Goal: Task Accomplishment & Management: Use online tool/utility

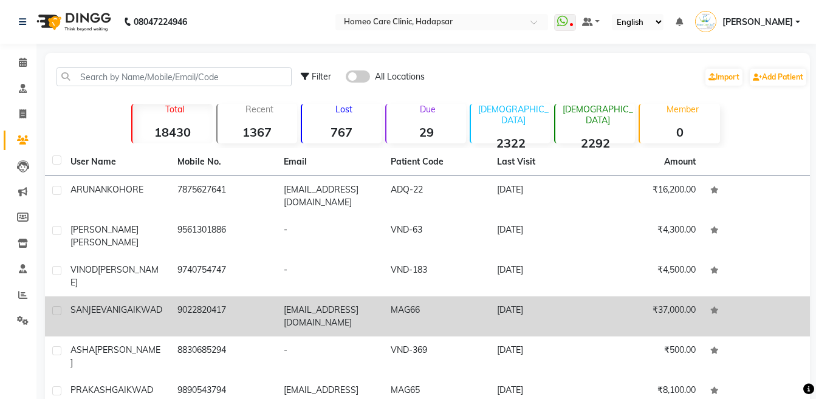
click at [142, 304] on div "[PERSON_NAME]" at bounding box center [117, 310] width 92 height 13
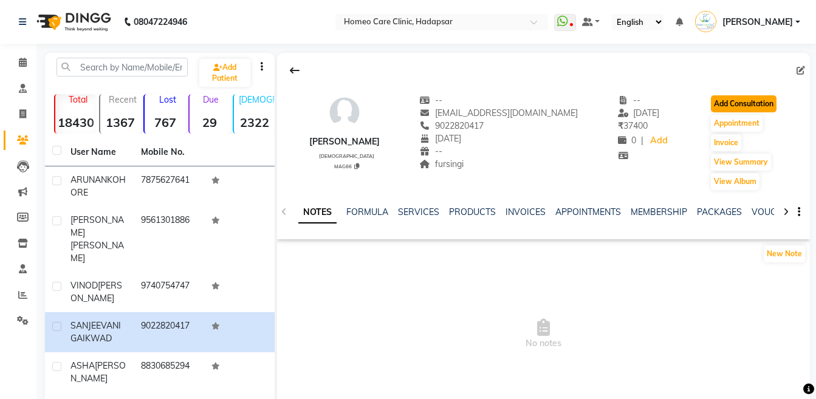
click at [721, 108] on button "Add Consultation" at bounding box center [744, 103] width 66 height 17
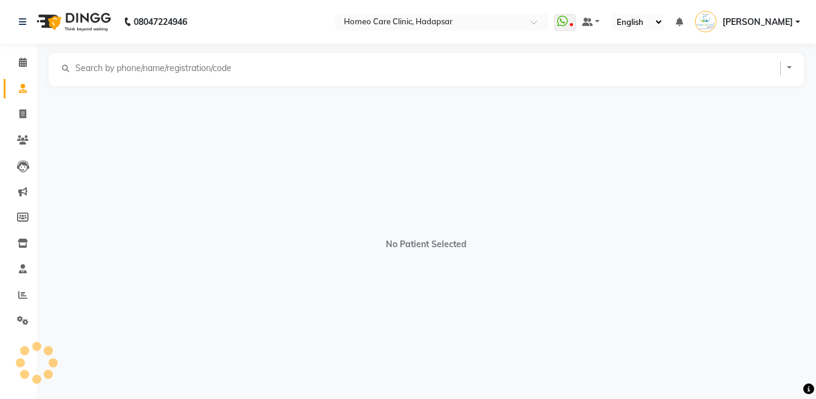
select select "[DEMOGRAPHIC_DATA]"
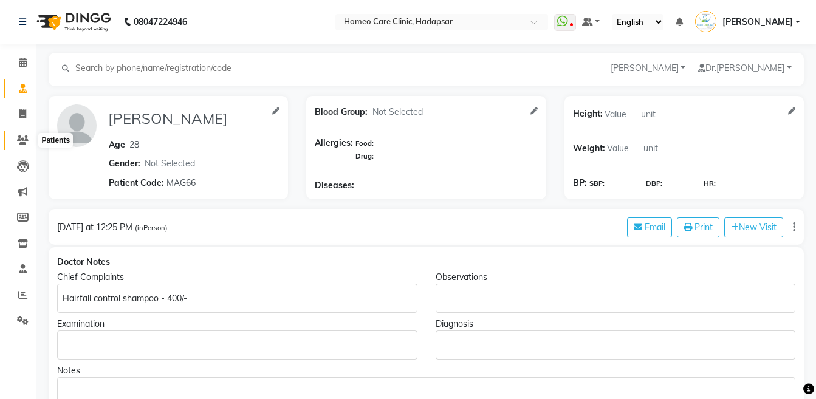
click at [18, 142] on icon at bounding box center [23, 140] width 12 height 9
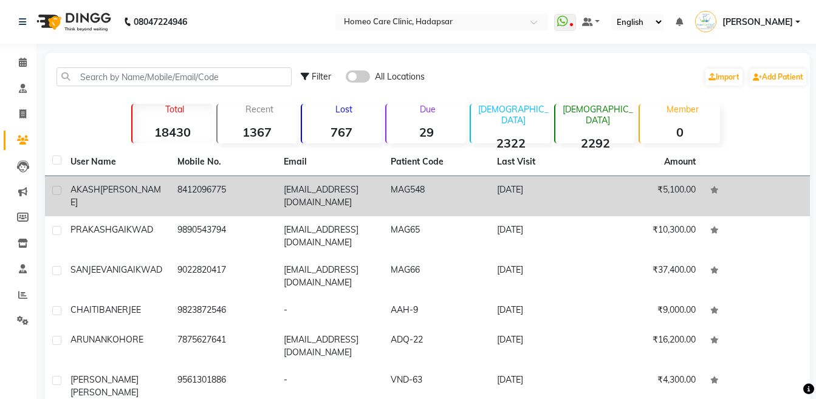
click at [196, 184] on td "8412096775" at bounding box center [223, 196] width 107 height 40
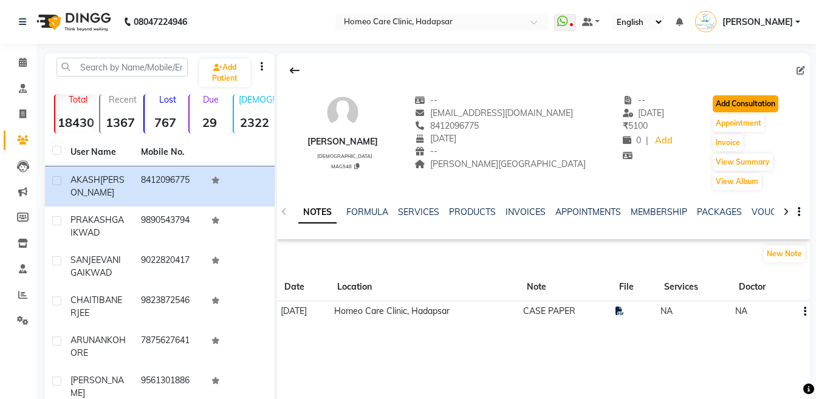
click at [740, 112] on button "Add Consultation" at bounding box center [746, 103] width 66 height 17
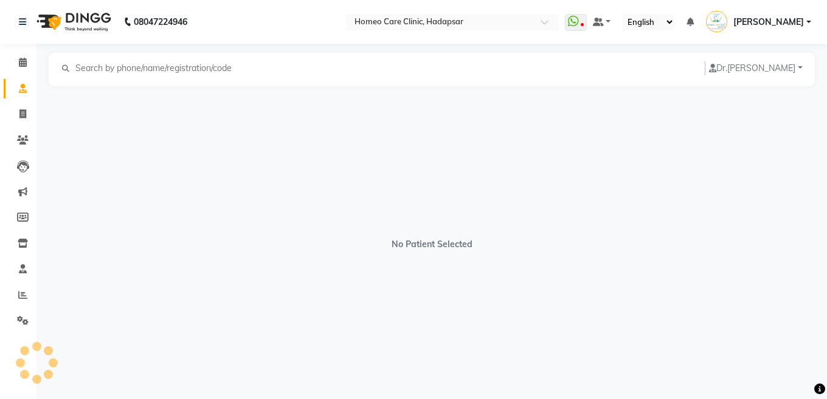
select select "[DEMOGRAPHIC_DATA]"
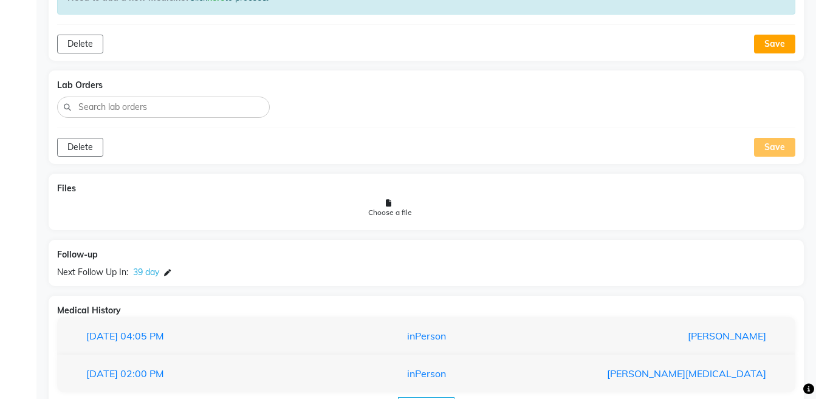
scroll to position [903, 0]
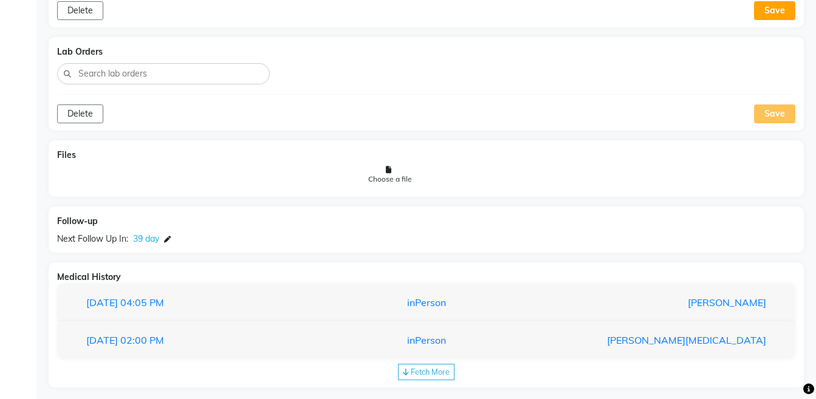
click at [427, 350] on div "Medical History [DATE] 04:05 PM inPerson [PERSON_NAME] Doctor Notes Chief Compl…" at bounding box center [427, 325] width 756 height 125
click at [427, 367] on span "Fetch More" at bounding box center [430, 372] width 39 height 10
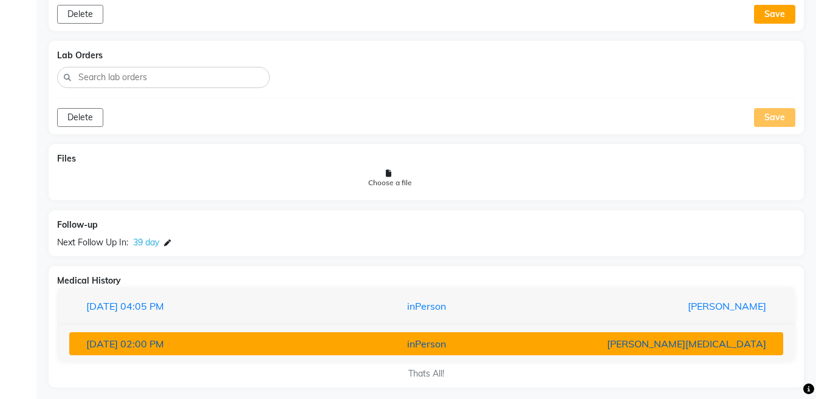
click at [402, 337] on div "inPerson" at bounding box center [426, 344] width 233 height 15
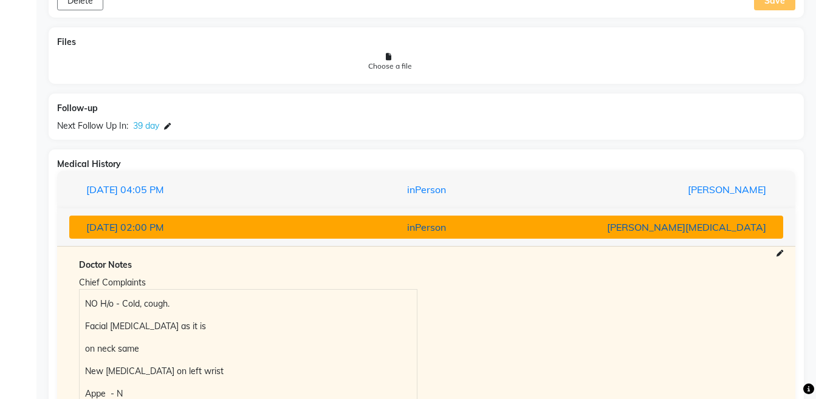
scroll to position [991, 0]
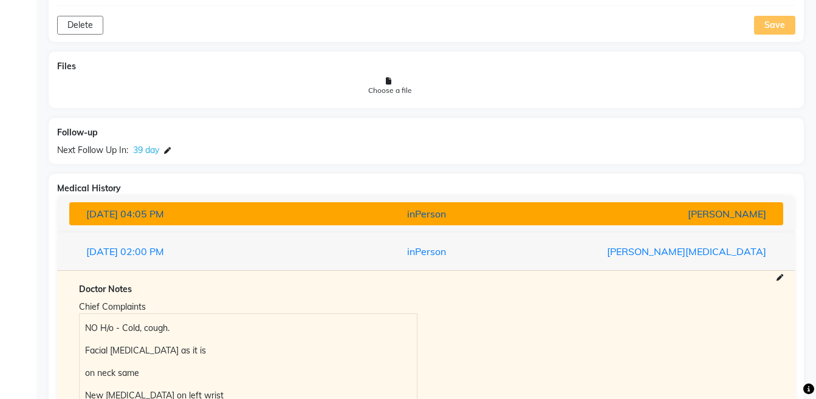
click at [291, 207] on div "[DATE] 04:05 PM" at bounding box center [193, 214] width 233 height 15
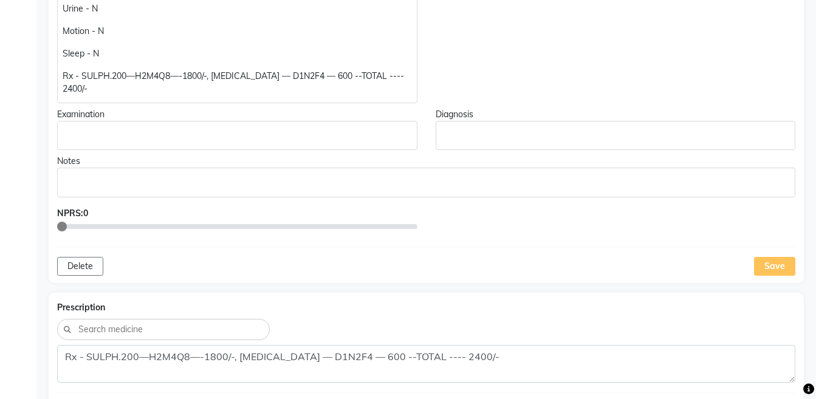
scroll to position [0, 0]
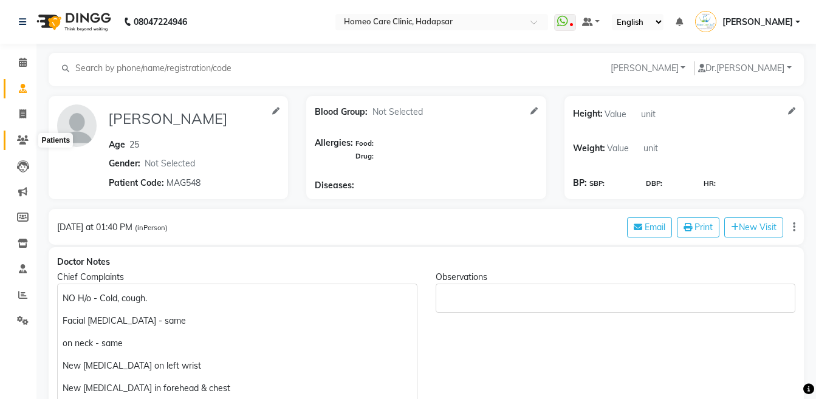
click at [27, 137] on icon at bounding box center [23, 140] width 12 height 9
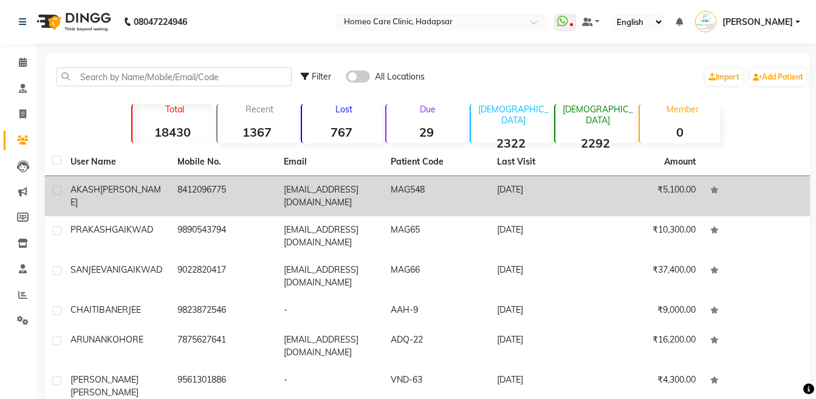
click at [140, 190] on div "[PERSON_NAME]" at bounding box center [117, 197] width 92 height 26
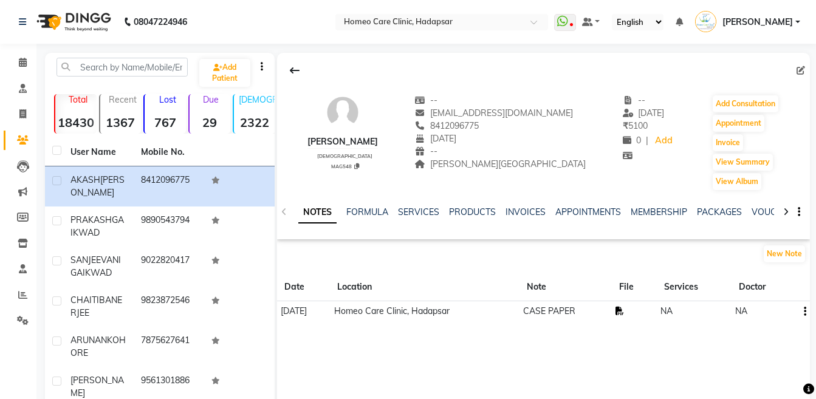
click at [624, 311] on icon at bounding box center [620, 311] width 9 height 9
click at [735, 96] on button "Add Consultation" at bounding box center [746, 103] width 66 height 17
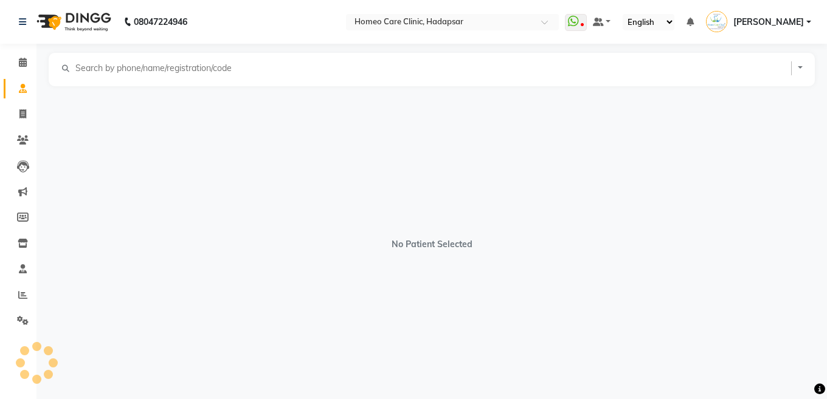
select select "[DEMOGRAPHIC_DATA]"
